Goal: Task Accomplishment & Management: Use online tool/utility

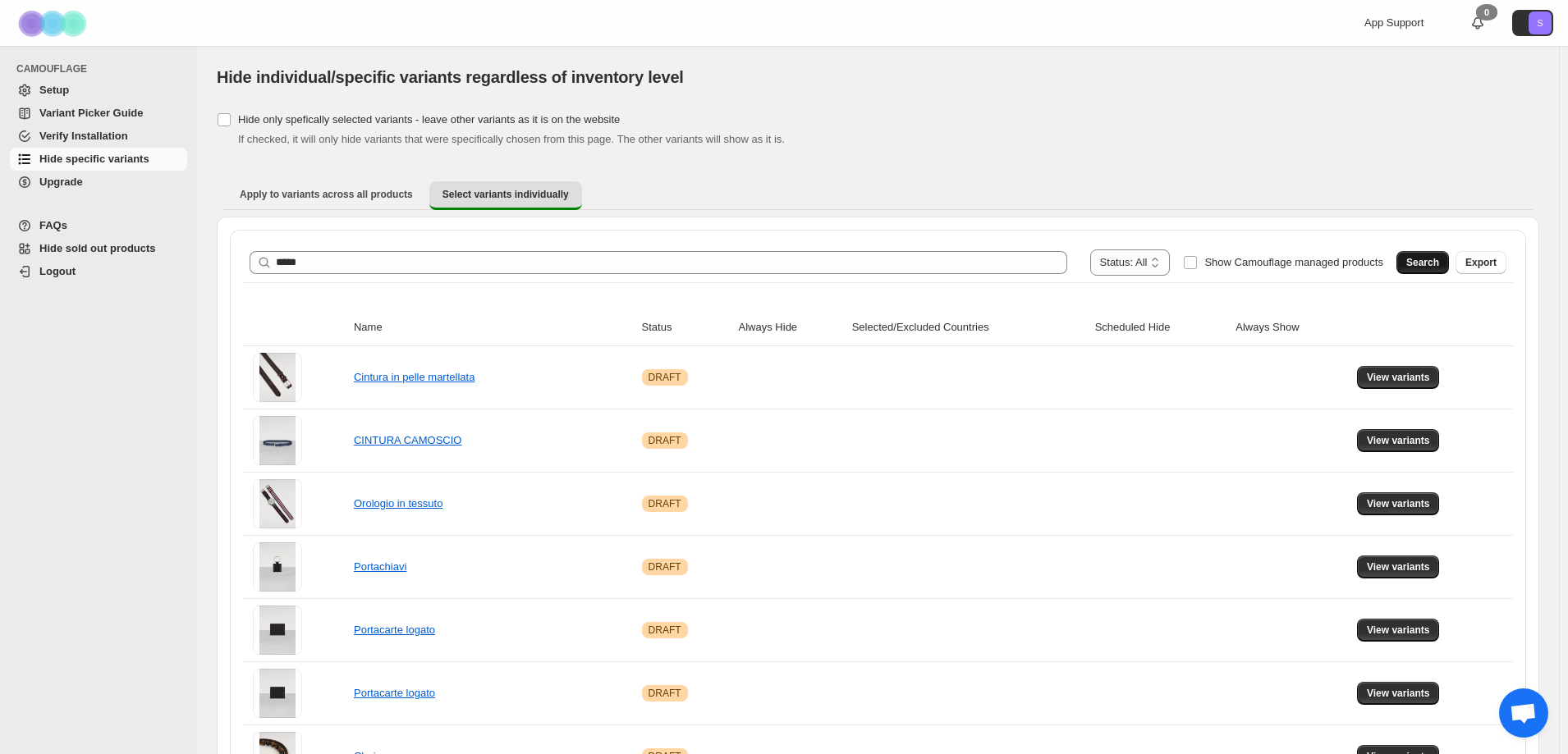
click at [1434, 273] on button "Search" at bounding box center [1423, 262] width 53 height 23
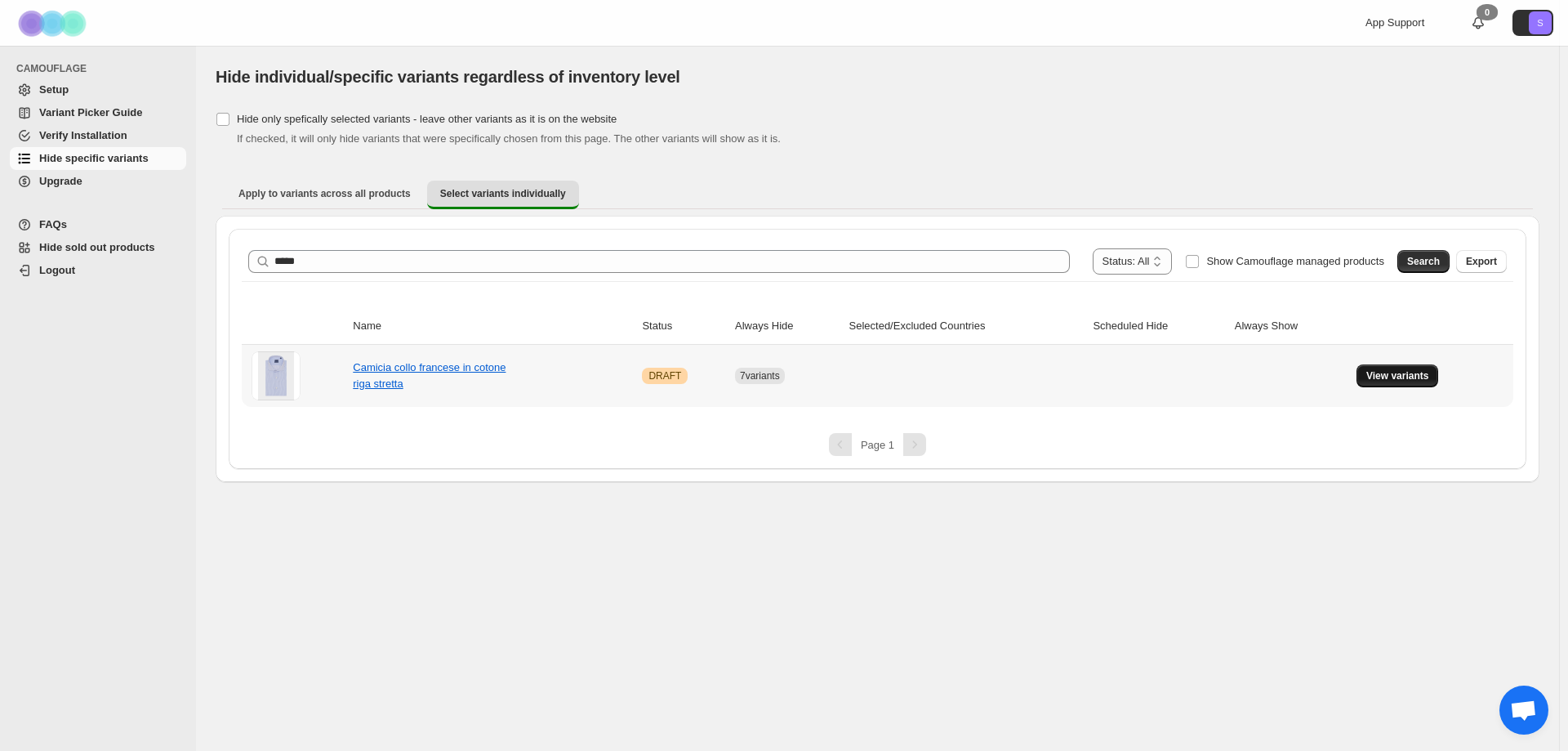
click at [1416, 378] on span "View variants" at bounding box center [1397, 375] width 62 height 13
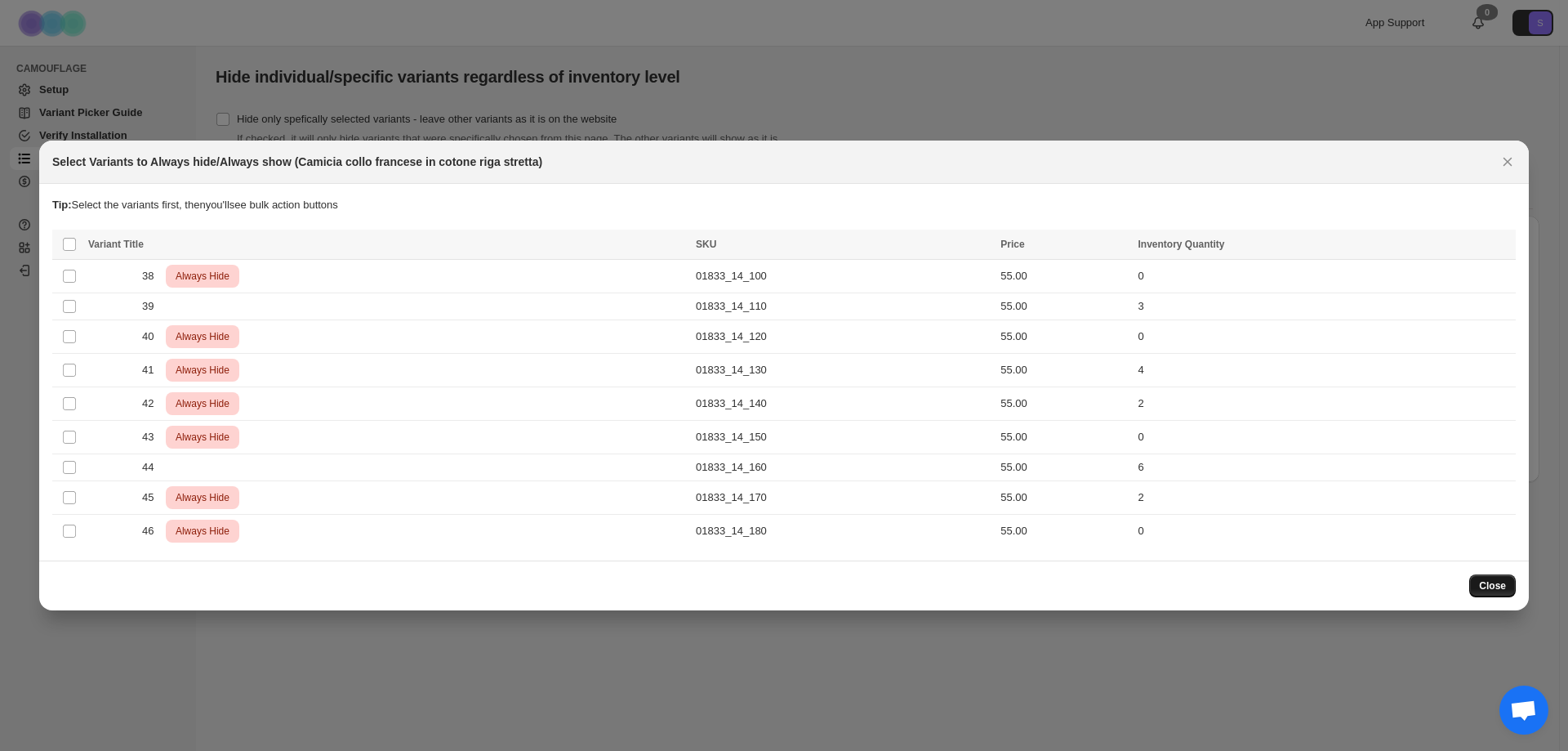
click at [1491, 588] on span "Close" at bounding box center [1493, 585] width 27 height 13
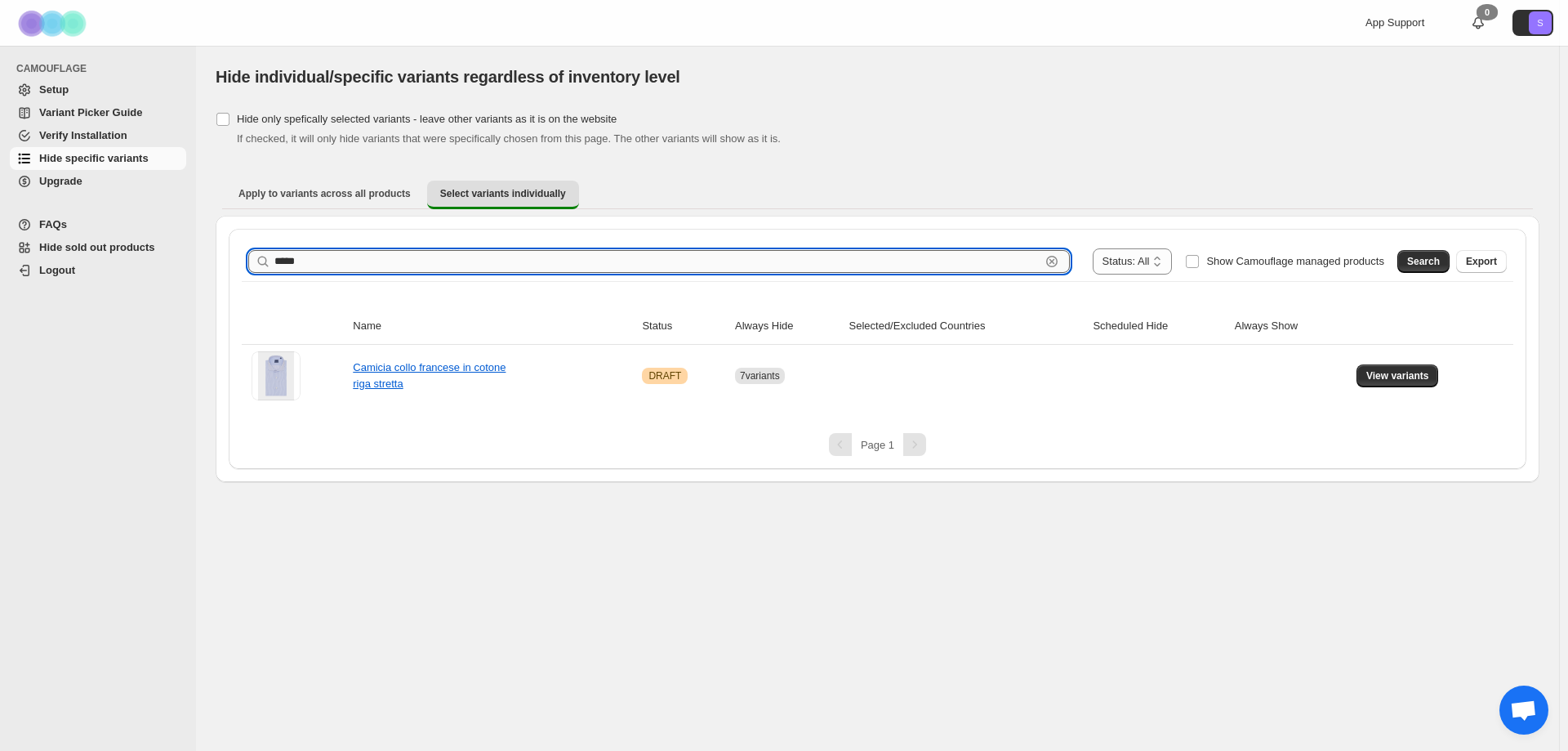
click at [395, 253] on input "*****" at bounding box center [657, 261] width 766 height 23
click at [1407, 264] on button "Search" at bounding box center [1424, 261] width 52 height 23
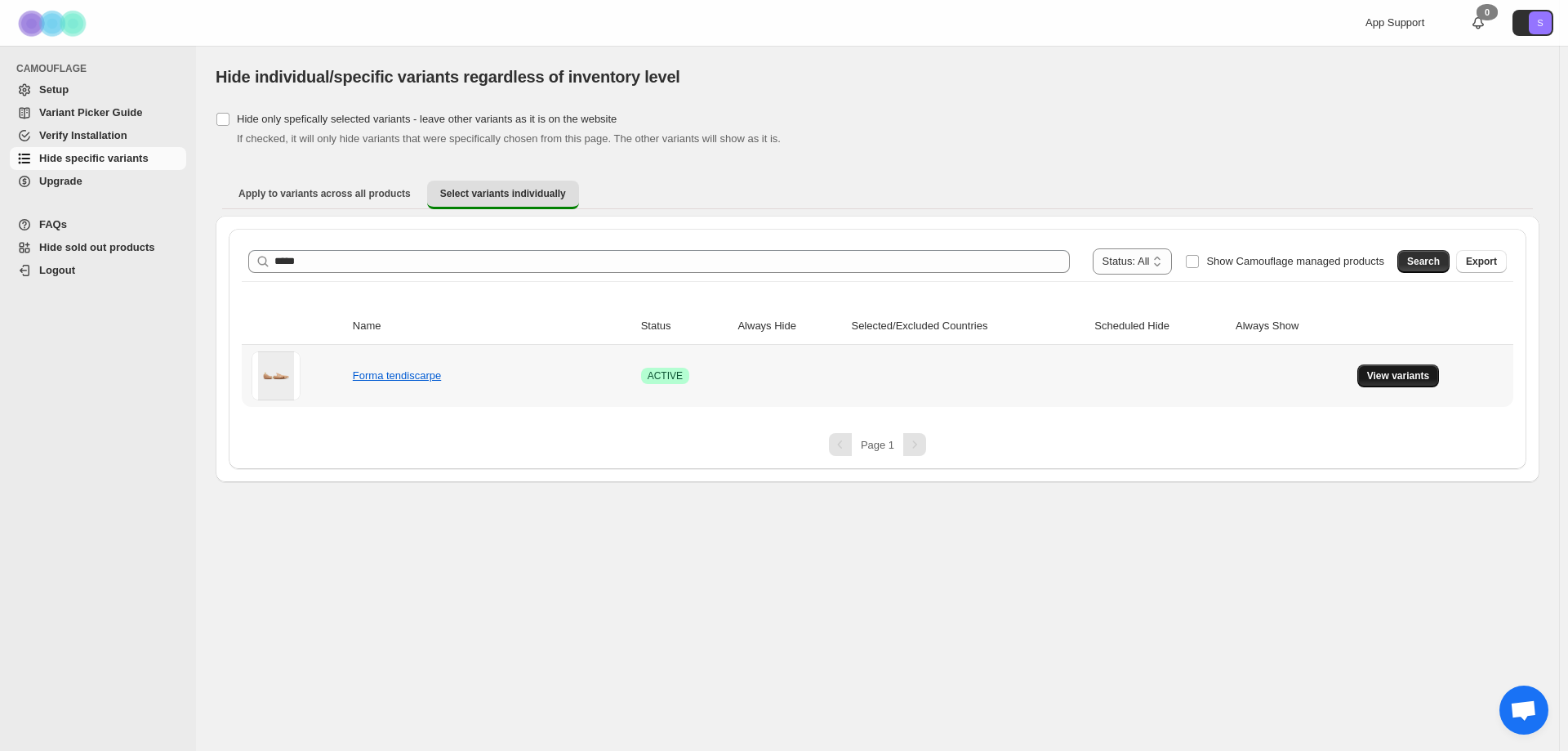
click at [1387, 382] on span "View variants" at bounding box center [1398, 375] width 62 height 13
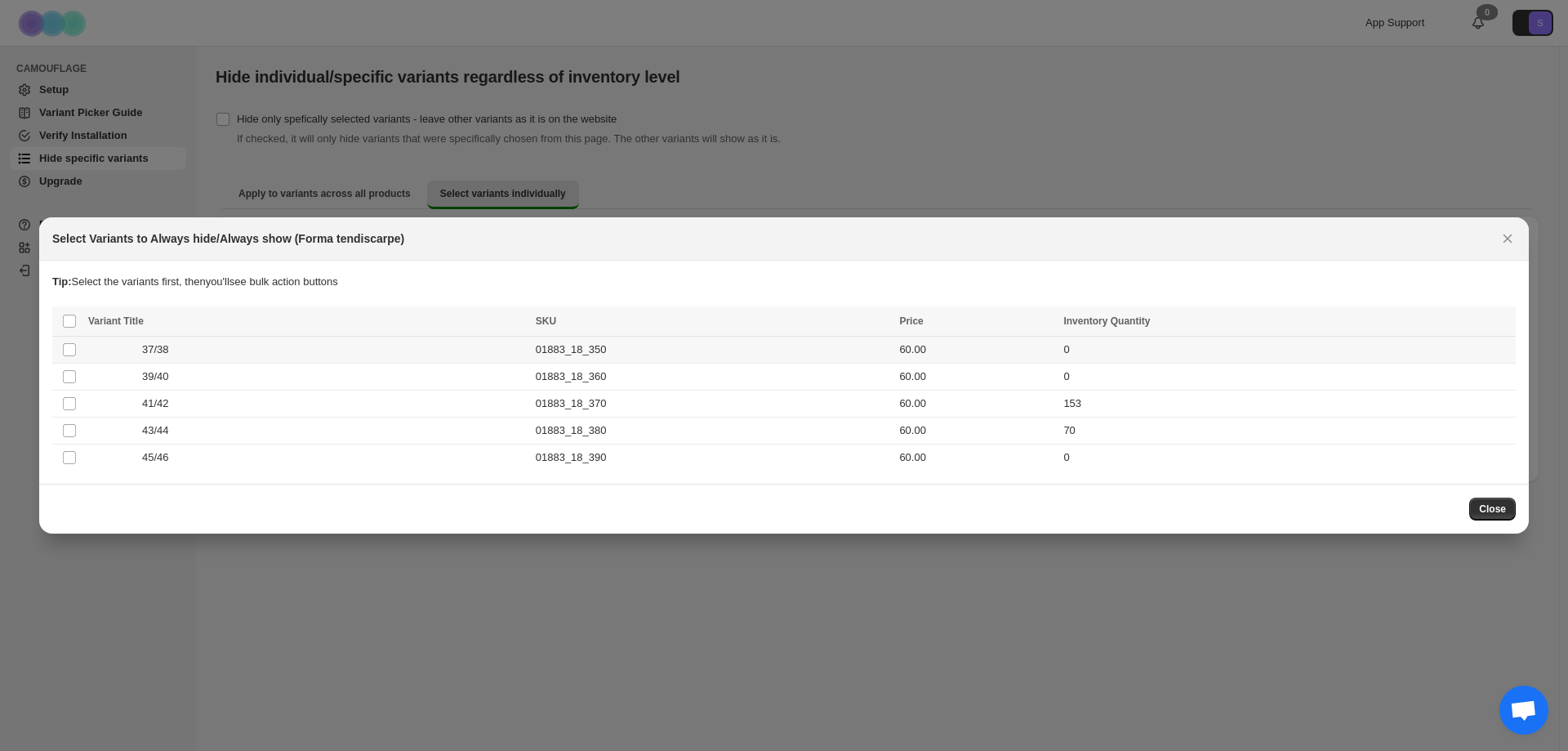
click at [1010, 346] on td "60.00" at bounding box center [976, 351] width 164 height 27
click at [1012, 368] on td "60.00" at bounding box center [976, 377] width 164 height 27
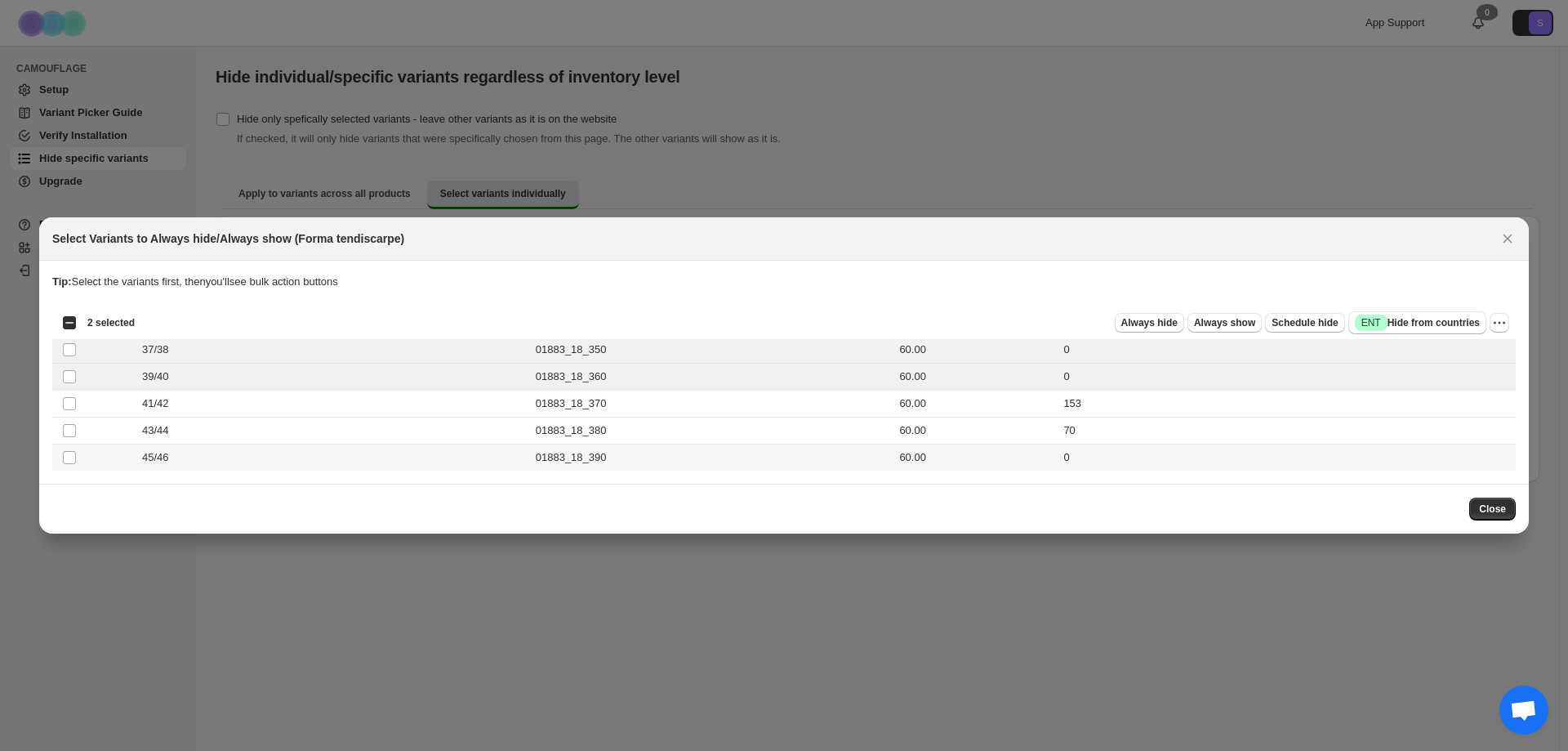
click at [958, 466] on td "60.00" at bounding box center [976, 458] width 164 height 27
click at [1177, 325] on span "Always hide" at bounding box center [1149, 322] width 57 height 13
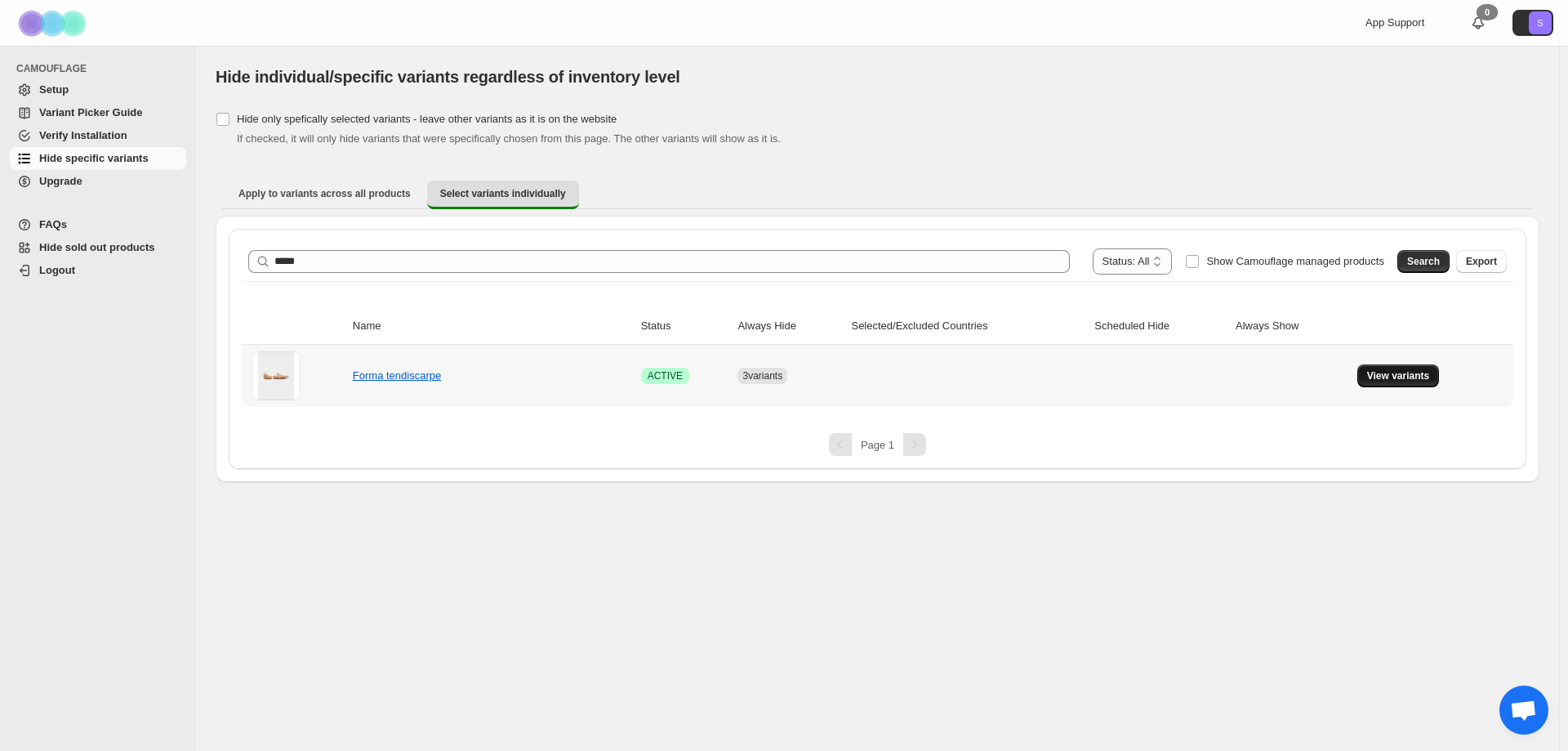
click at [1394, 374] on span "View variants" at bounding box center [1398, 375] width 62 height 13
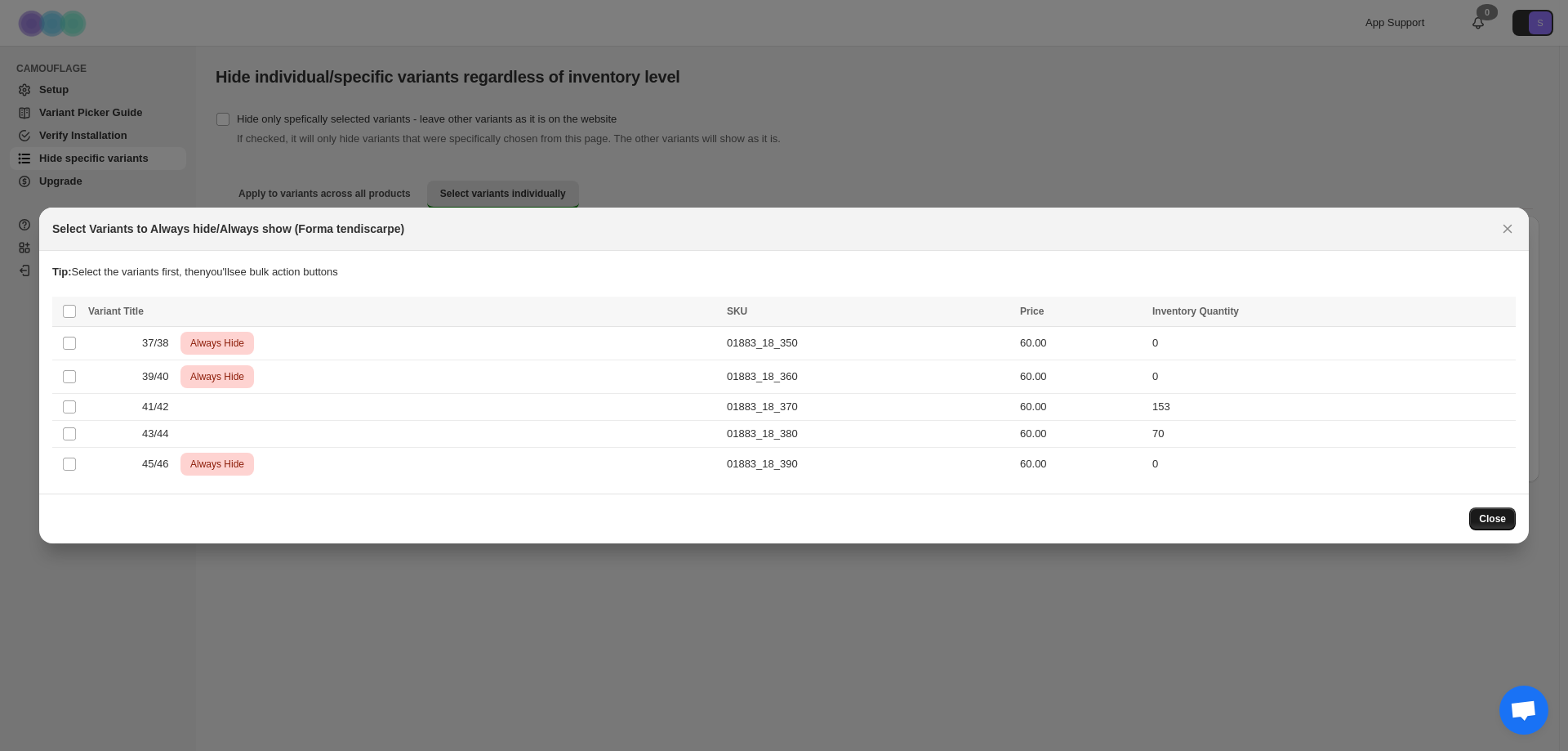
click at [1490, 517] on span "Close" at bounding box center [1493, 519] width 27 height 13
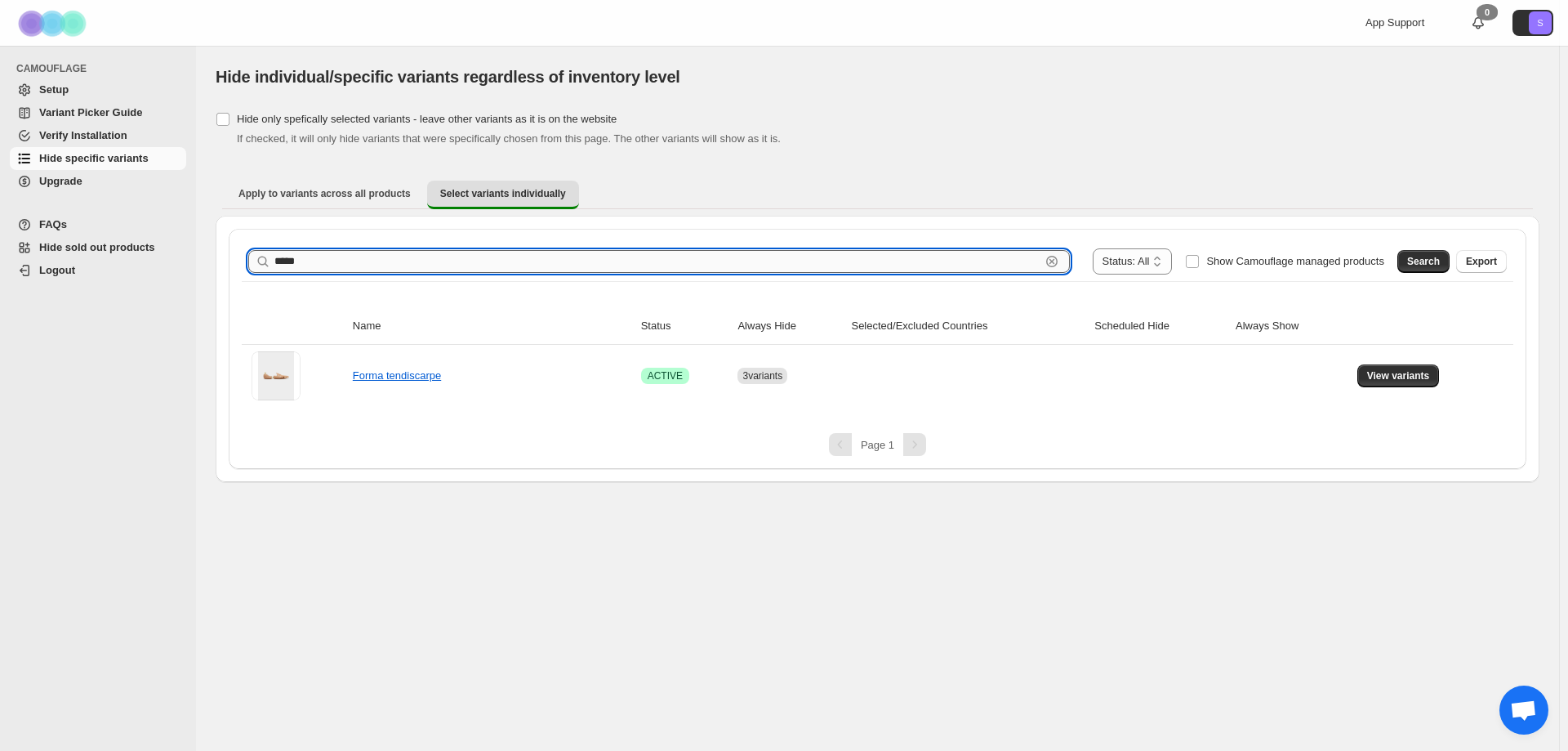
click at [426, 258] on input "*****" at bounding box center [657, 261] width 766 height 23
type input "*****"
click at [1438, 263] on span "Search" at bounding box center [1424, 261] width 33 height 13
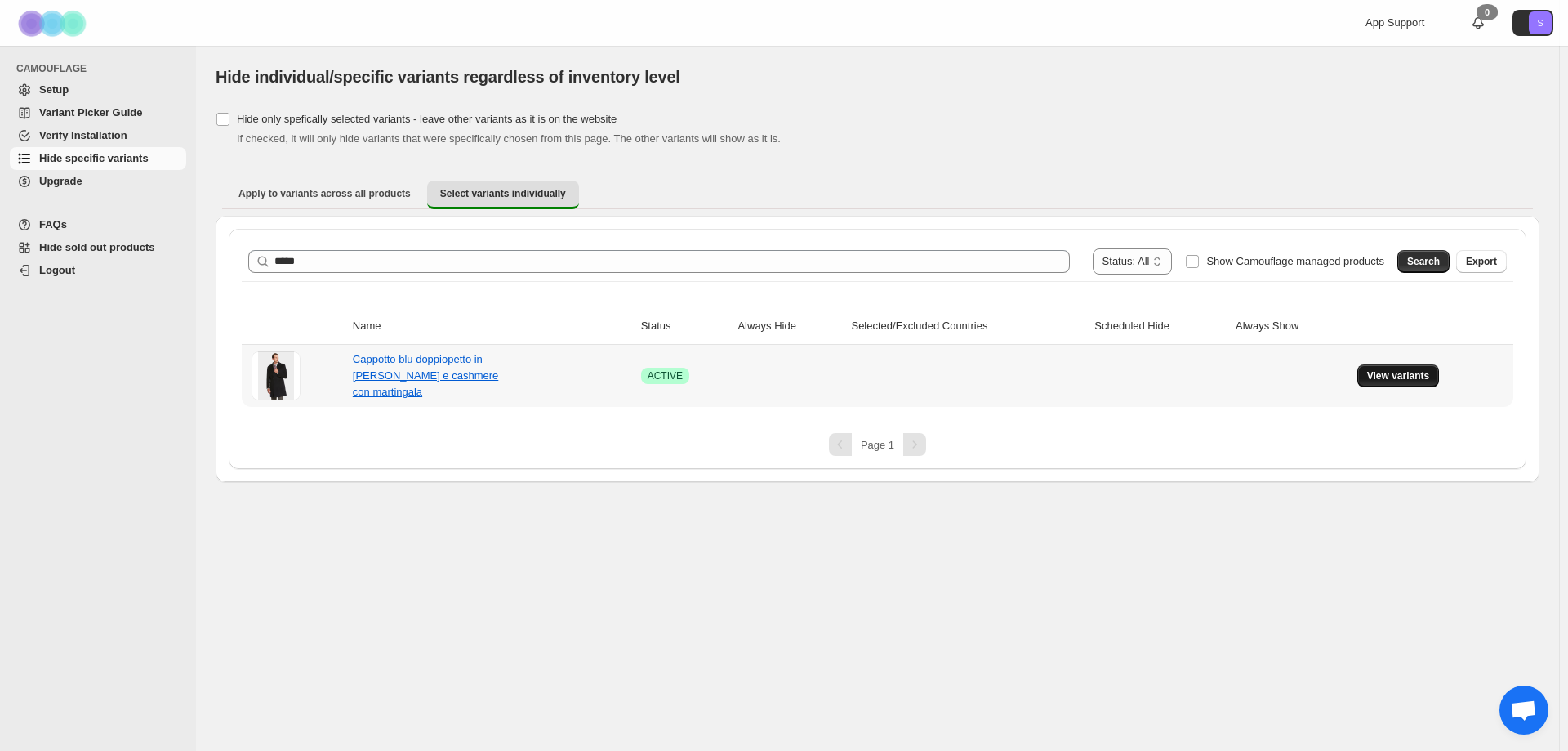
click at [1371, 387] on button "View variants" at bounding box center [1399, 375] width 83 height 23
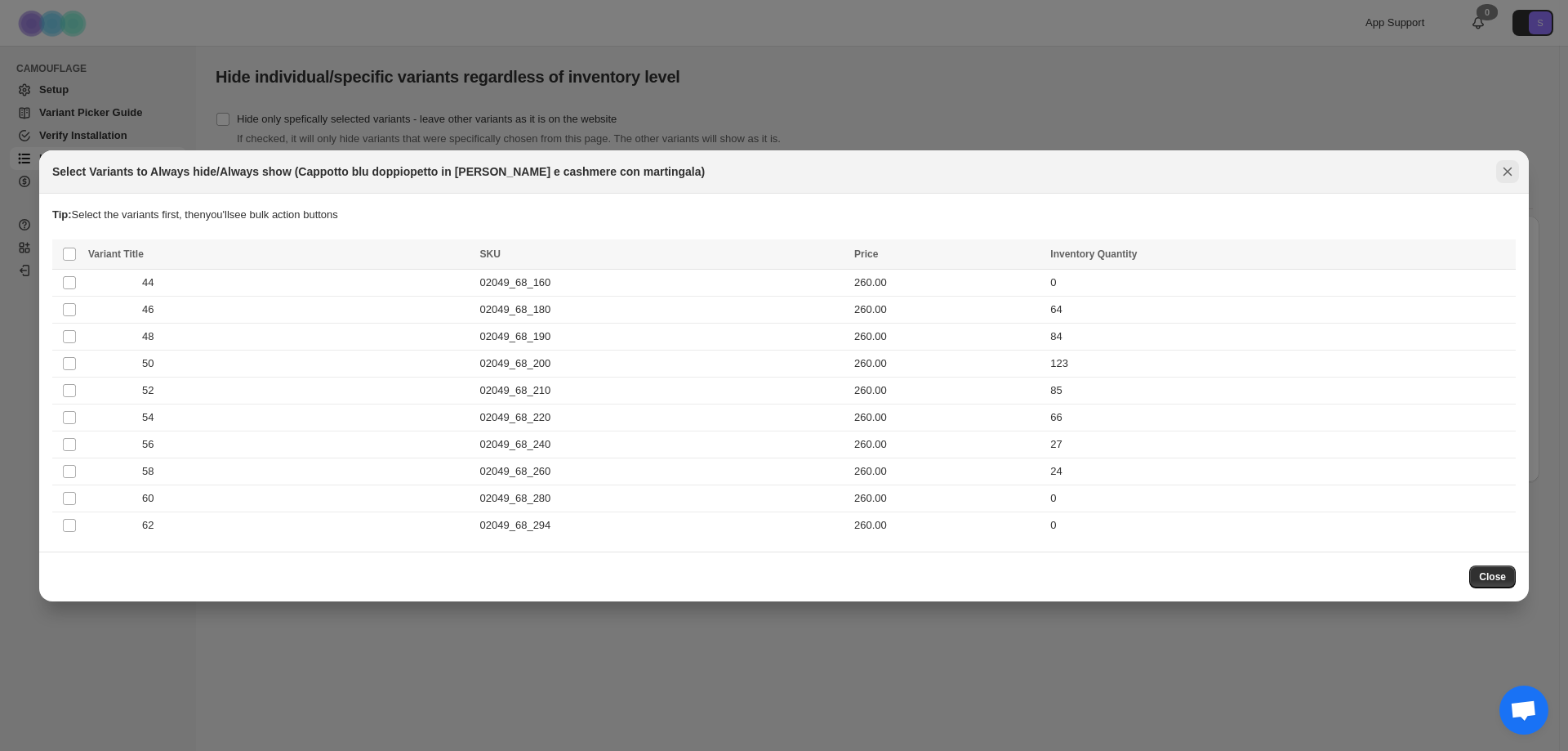
click at [1515, 166] on icon "Close" at bounding box center [1507, 171] width 16 height 16
